Goal: Transaction & Acquisition: Purchase product/service

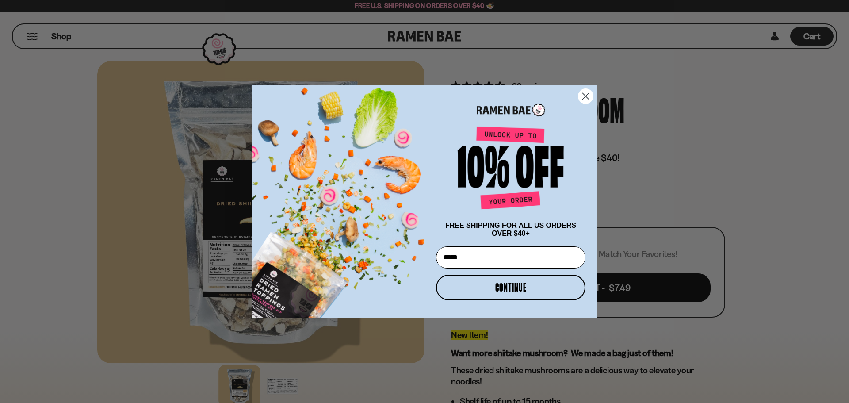
type input "**********"
click at [529, 283] on button "CONTINUE" at bounding box center [510, 288] width 149 height 26
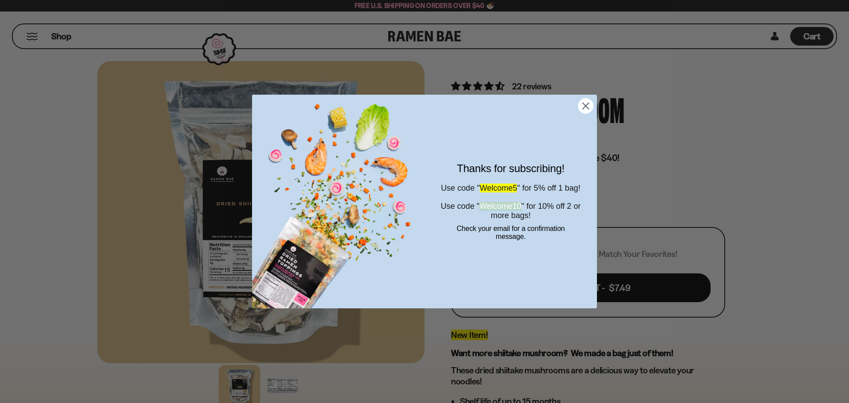
drag, startPoint x: 490, startPoint y: 212, endPoint x: 539, endPoint y: 215, distance: 48.7
click at [521, 210] on span "Welcome10" at bounding box center [500, 206] width 42 height 9
copy span "Welcome10"
click at [586, 107] on icon "Close dialog" at bounding box center [586, 106] width 6 height 6
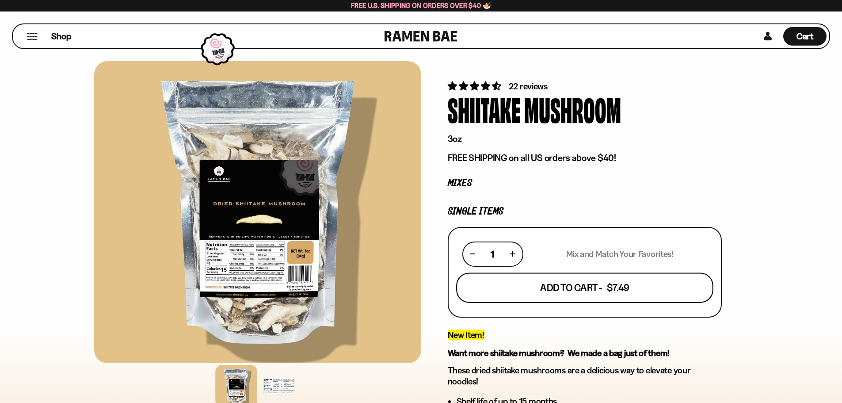
click at [620, 288] on button "Add To Cart - $7.49" at bounding box center [584, 287] width 257 height 30
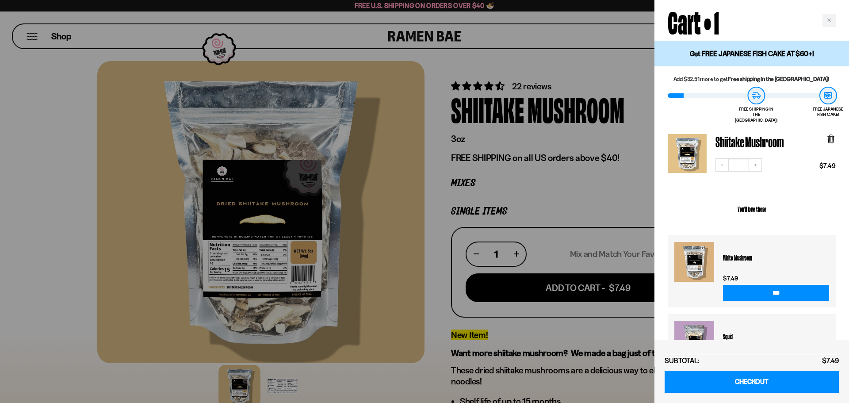
click at [36, 38] on div at bounding box center [424, 201] width 849 height 403
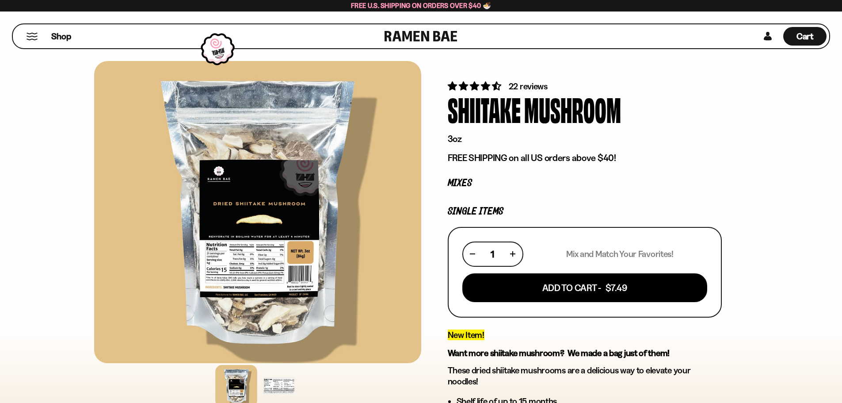
click at [36, 38] on button "Mobile Menu Trigger" at bounding box center [32, 37] width 12 height 8
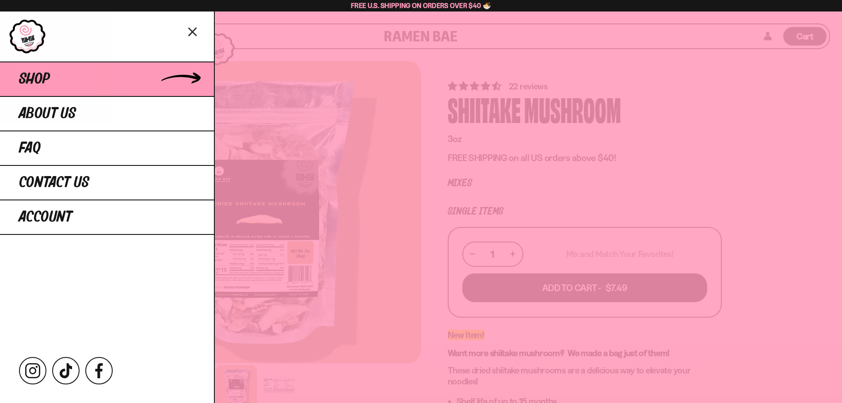
click at [43, 80] on span "Shop" at bounding box center [34, 79] width 31 height 16
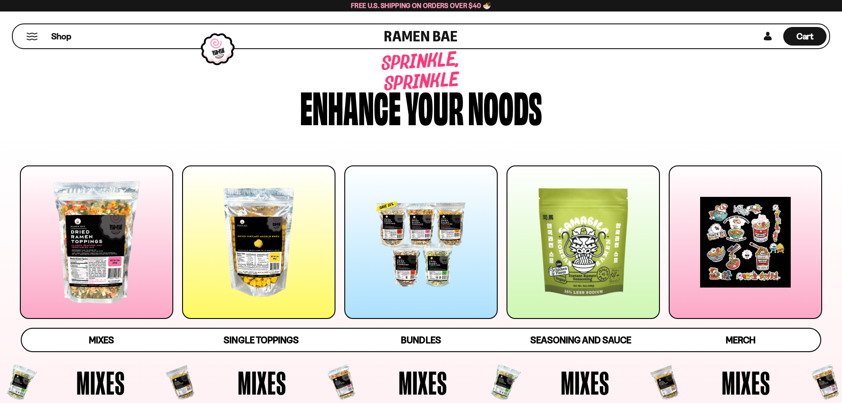
click at [264, 246] on div at bounding box center [258, 241] width 153 height 153
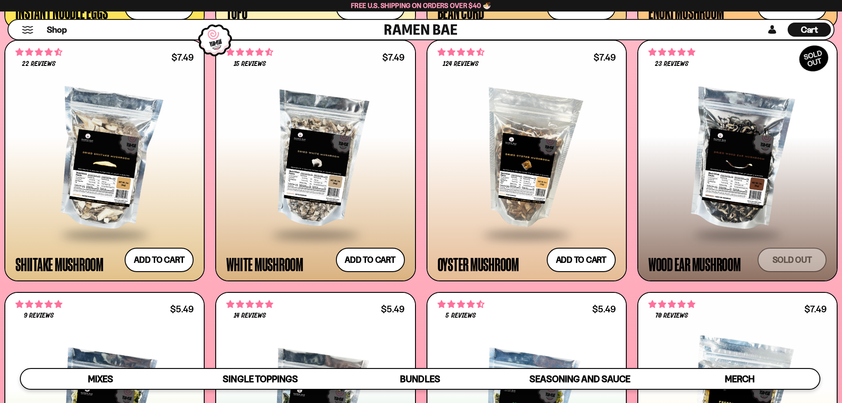
scroll to position [1446, 0]
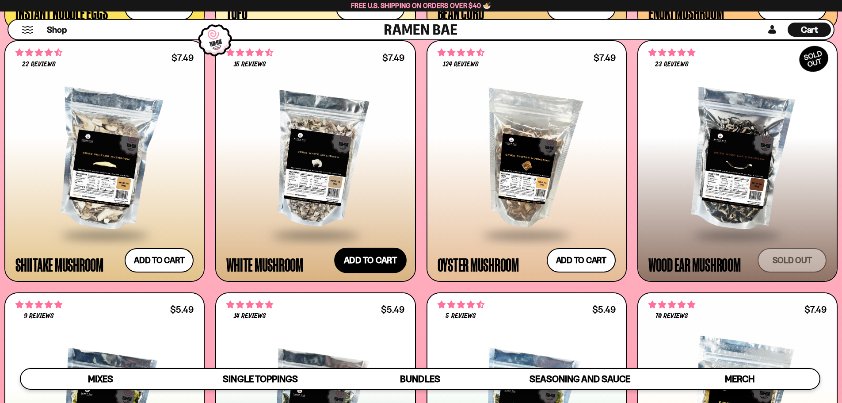
click at [368, 260] on button "Add to cart Add — Regular price $7.49 Regular price Sale price $7.49 Unit price…" at bounding box center [370, 260] width 73 height 26
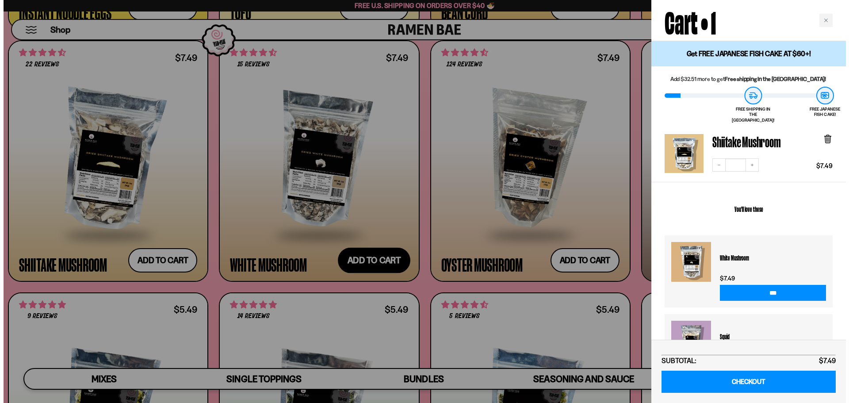
scroll to position [1453, 0]
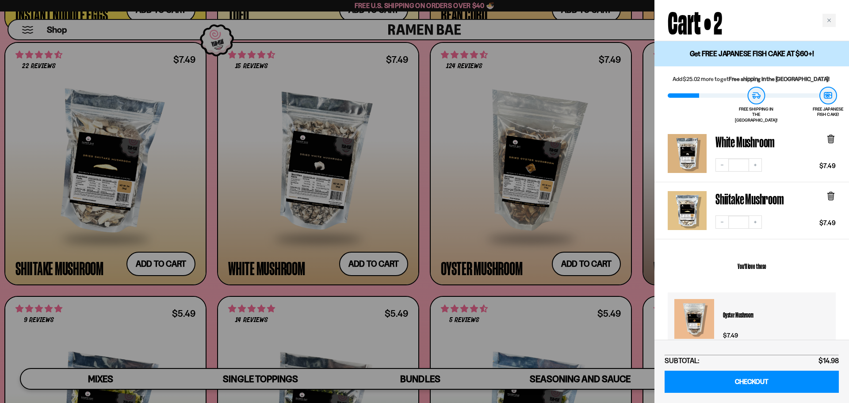
click at [423, 176] on div at bounding box center [424, 201] width 849 height 403
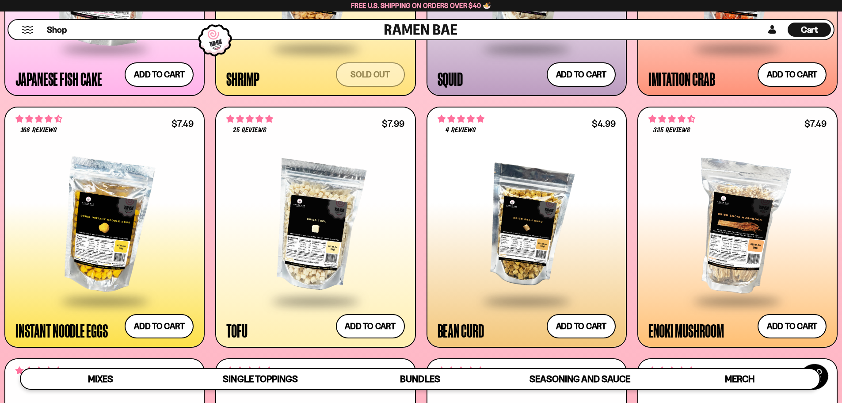
scroll to position [1127, 0]
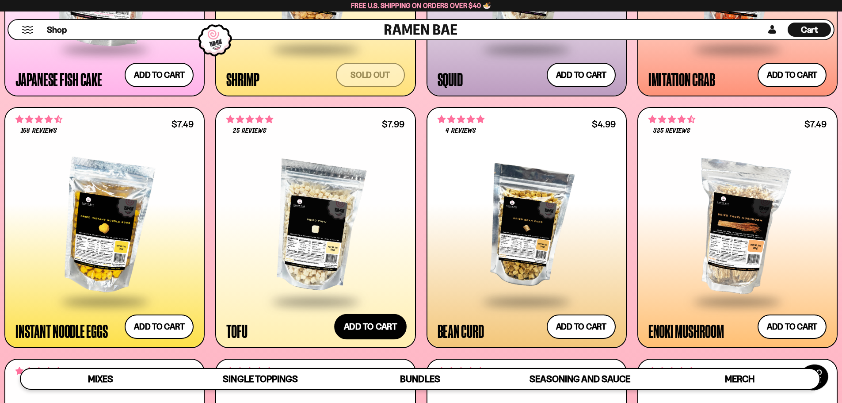
click at [370, 326] on button "Add to cart Add — Regular price $7.99 Regular price Sale price $7.99 Unit price…" at bounding box center [370, 327] width 73 height 26
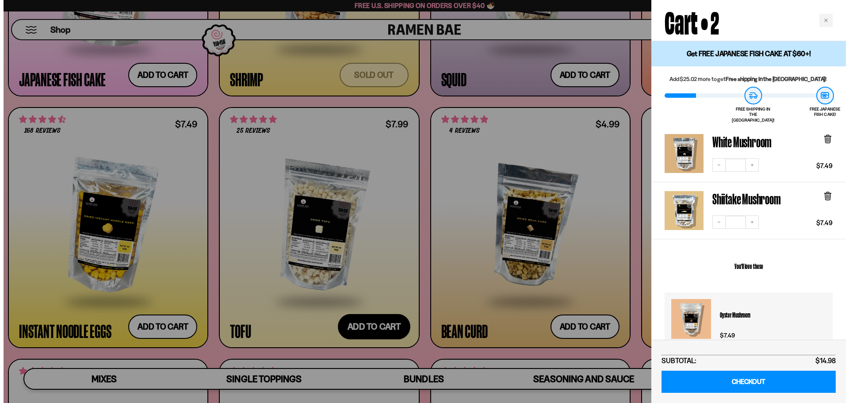
scroll to position [1132, 0]
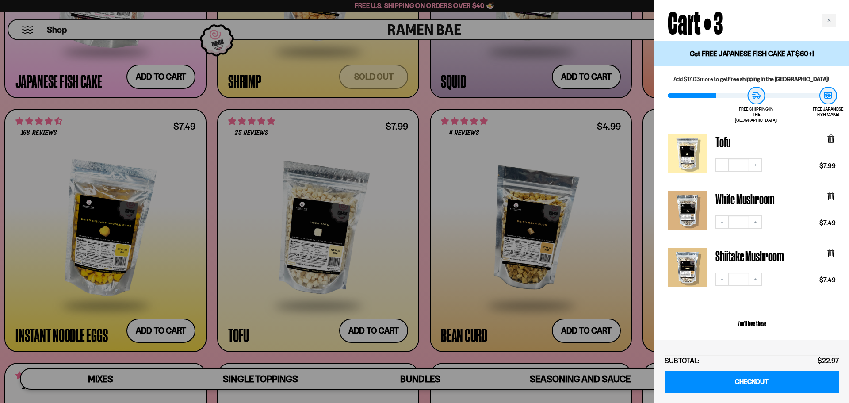
click at [383, 269] on div at bounding box center [424, 201] width 849 height 403
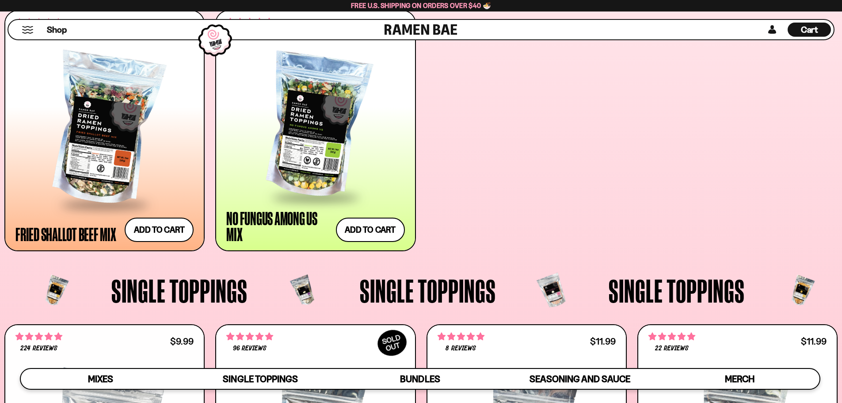
scroll to position [656, 0]
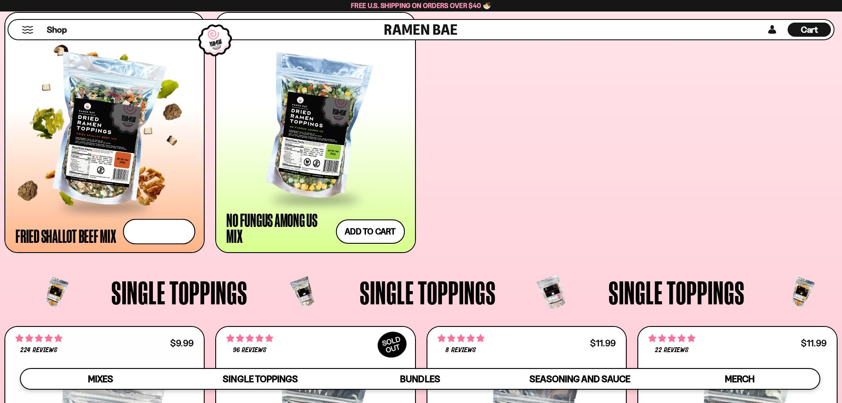
click at [170, 234] on button "Add to cart Add — Regular price $31.99 Regular price Sale price $31.99 Unit pri…" at bounding box center [159, 232] width 73 height 26
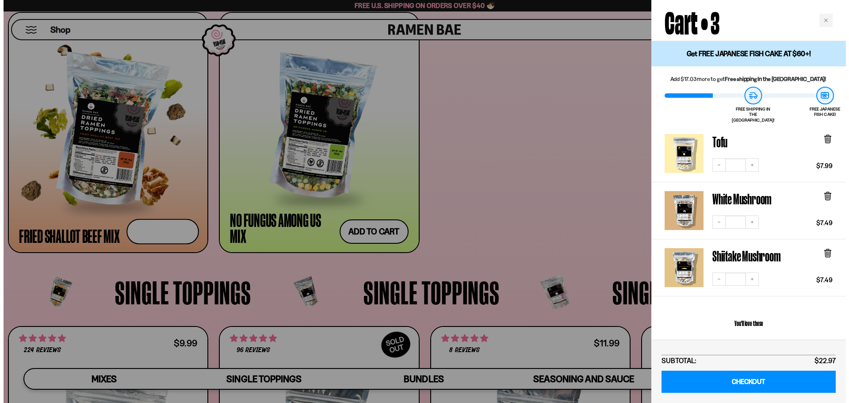
scroll to position [658, 0]
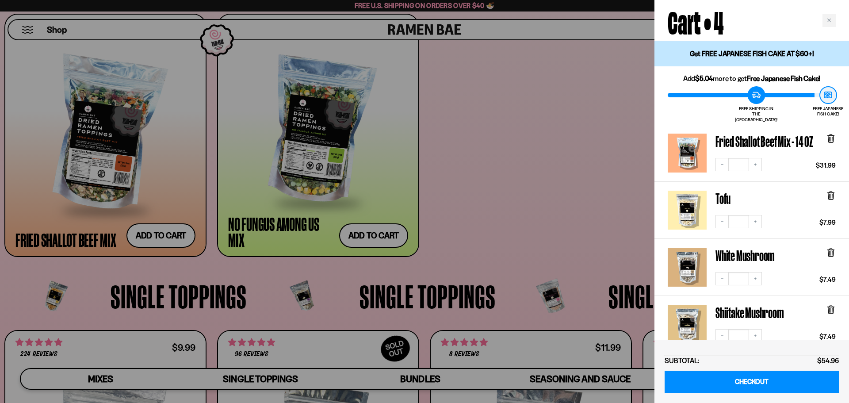
click at [542, 202] on div at bounding box center [424, 201] width 849 height 403
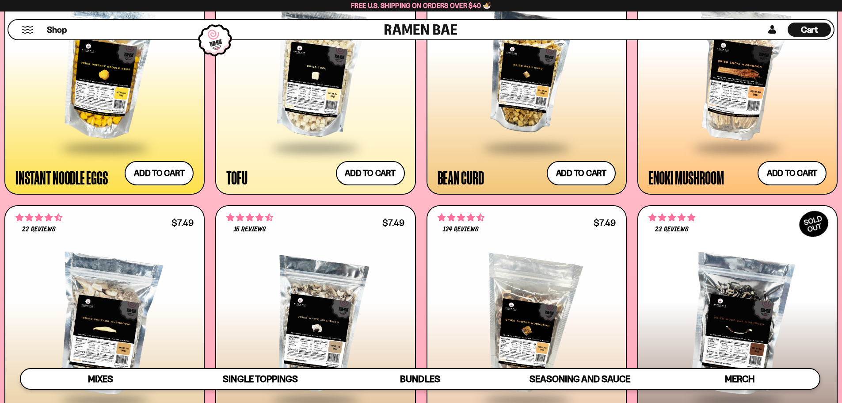
scroll to position [1281, 0]
click at [815, 26] on span "Cart" at bounding box center [809, 29] width 17 height 11
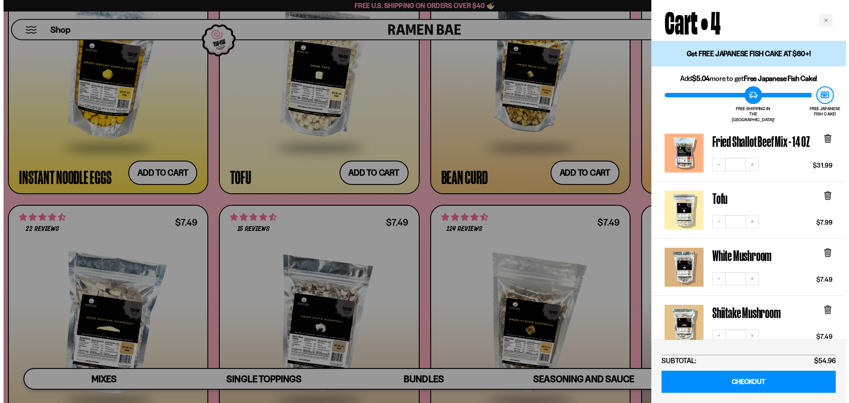
scroll to position [1289, 0]
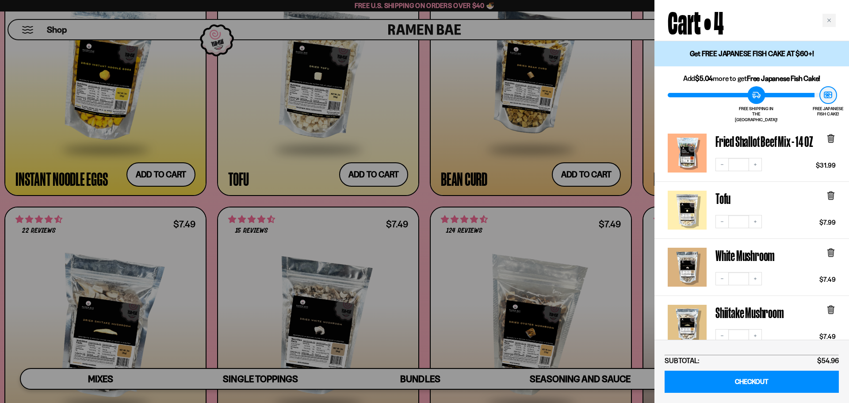
click at [581, 125] on div at bounding box center [424, 201] width 849 height 403
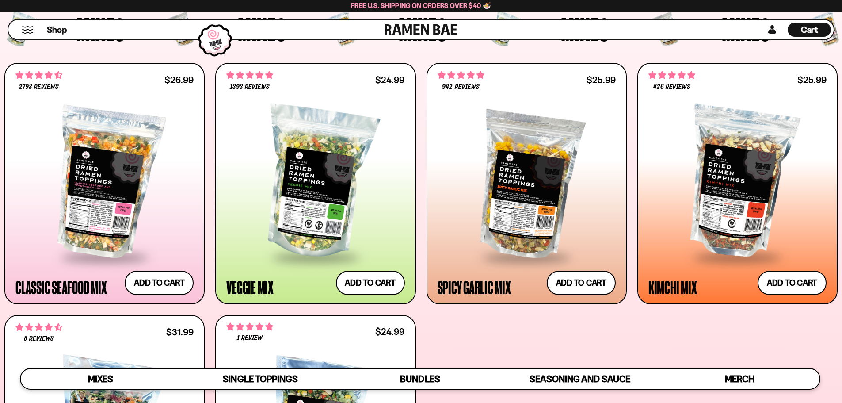
scroll to position [353, 0]
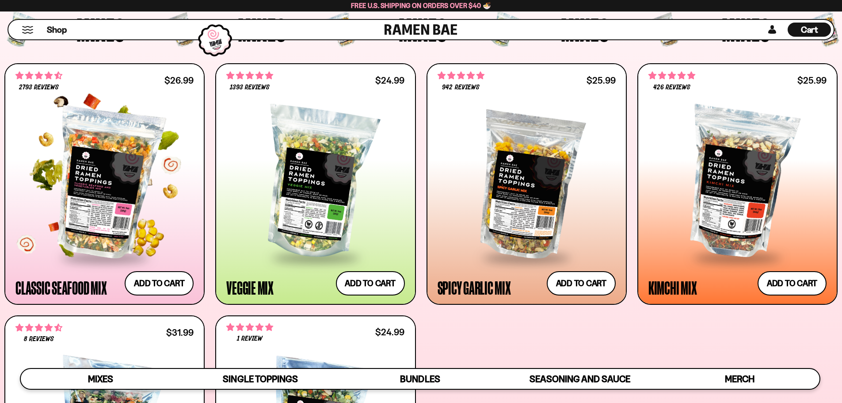
click at [110, 161] on div at bounding box center [104, 183] width 178 height 148
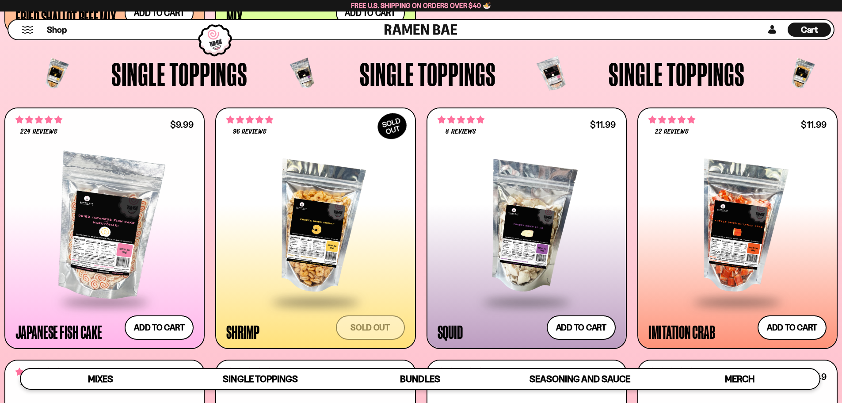
scroll to position [874, 0]
click at [804, 336] on button "Add to cart Add — Regular price $11.99 Regular price Sale price $11.99 Unit pri…" at bounding box center [792, 328] width 73 height 26
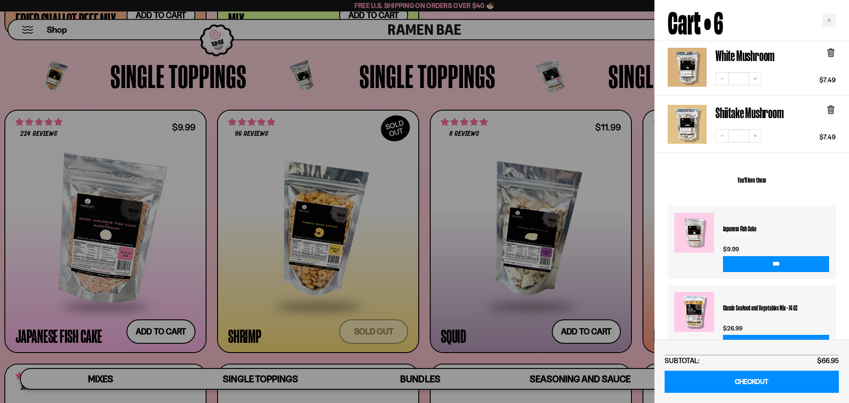
scroll to position [417, 0]
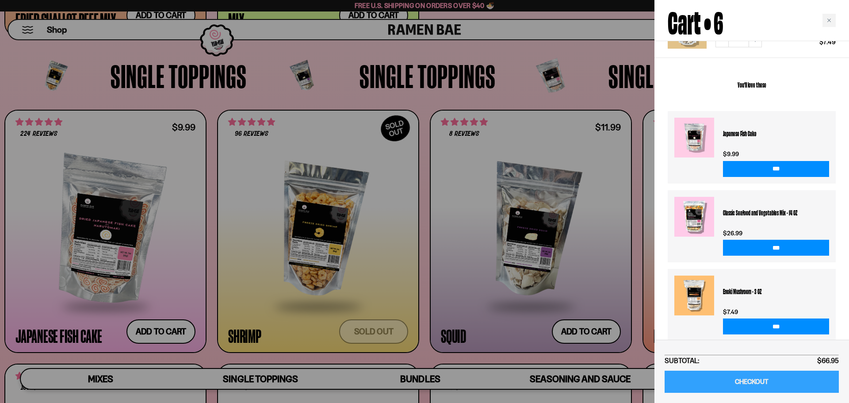
click at [752, 384] on link "CHECKOUT" at bounding box center [752, 382] width 174 height 23
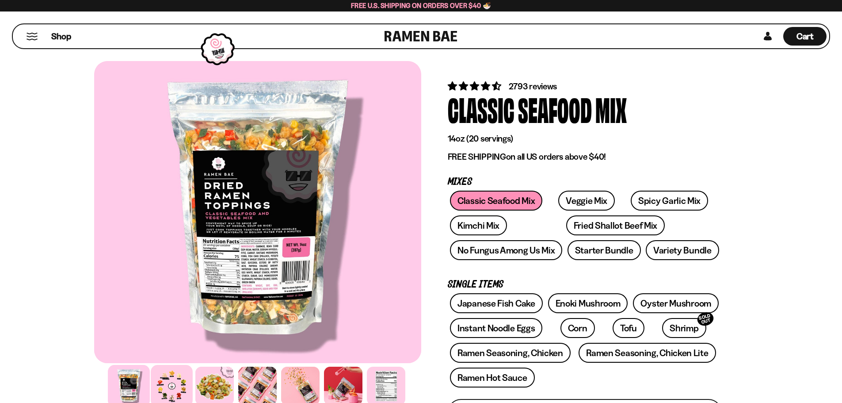
click at [174, 375] on div at bounding box center [172, 386] width 42 height 42
